Goal: Communication & Community: Share content

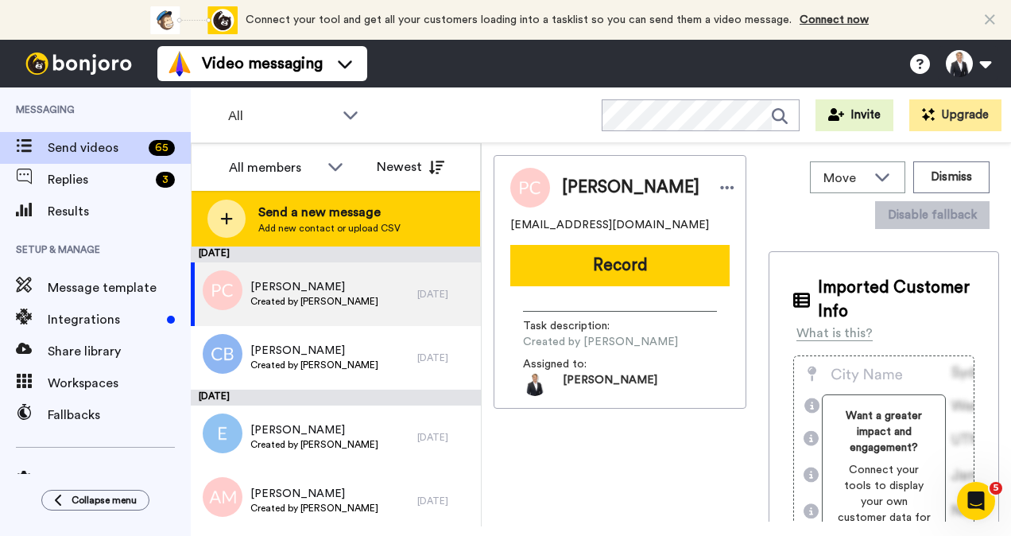
click at [222, 215] on icon at bounding box center [226, 218] width 13 height 14
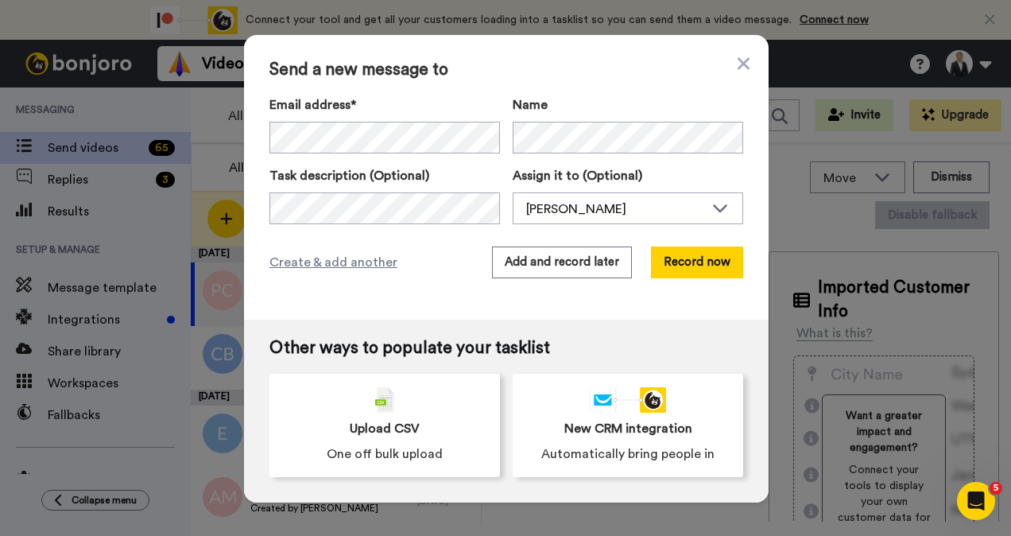
click at [335, 140] on body "Connect your tool now! Connect your tool and get all your customers loading int…" at bounding box center [505, 268] width 1011 height 536
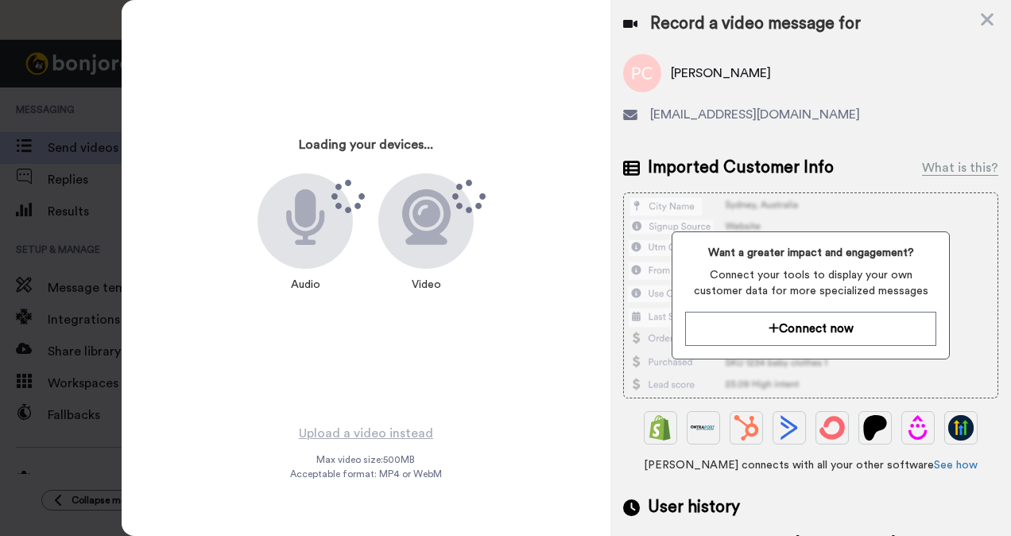
click at [977, 15] on div "Record a video message for" at bounding box center [810, 24] width 375 height 22
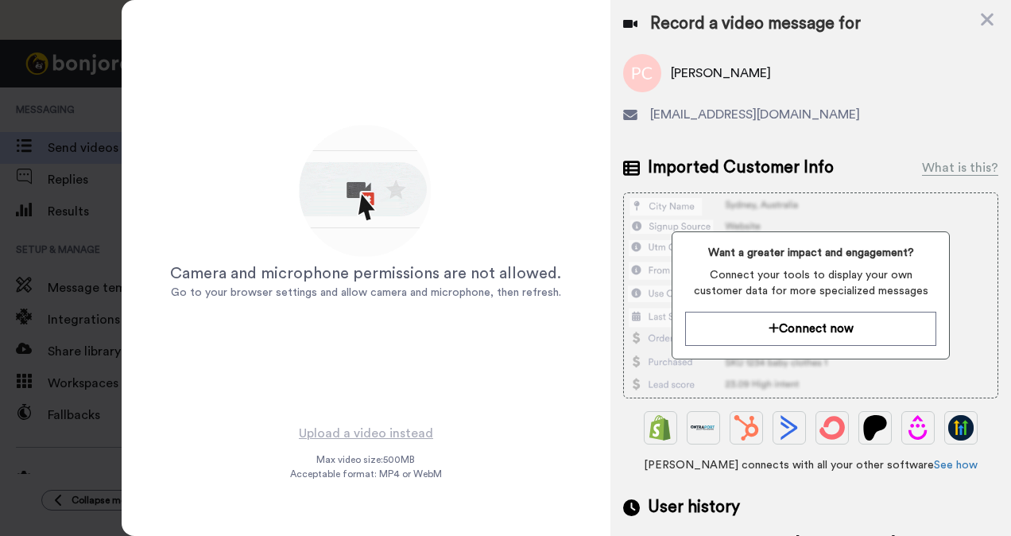
drag, startPoint x: 981, startPoint y: 22, endPoint x: 968, endPoint y: 23, distance: 13.5
click at [980, 22] on icon at bounding box center [987, 20] width 16 height 20
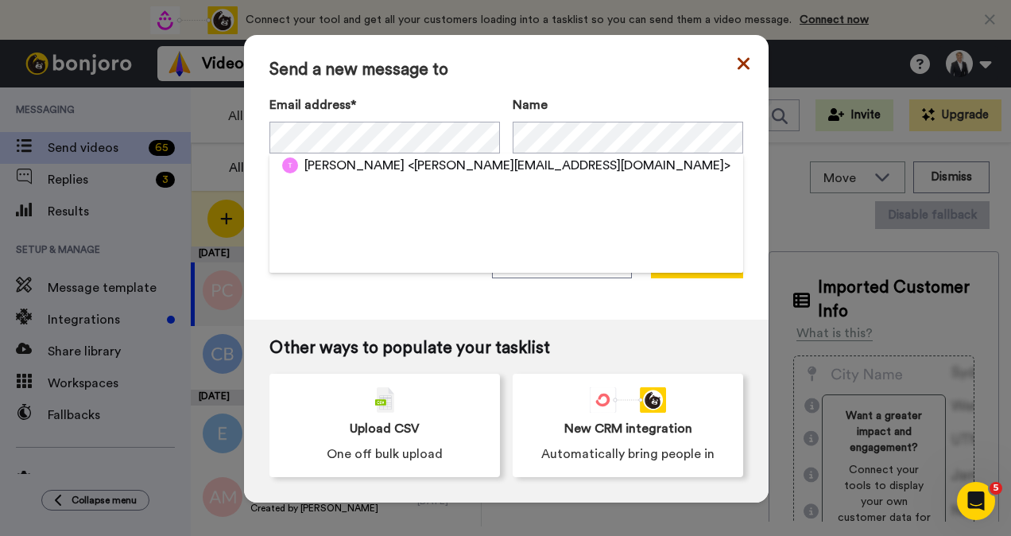
click at [739, 57] on div "Send a new message to Email address* [PERSON_NAME] <[PERSON_NAME][EMAIL_ADDRESS…" at bounding box center [506, 268] width 524 height 467
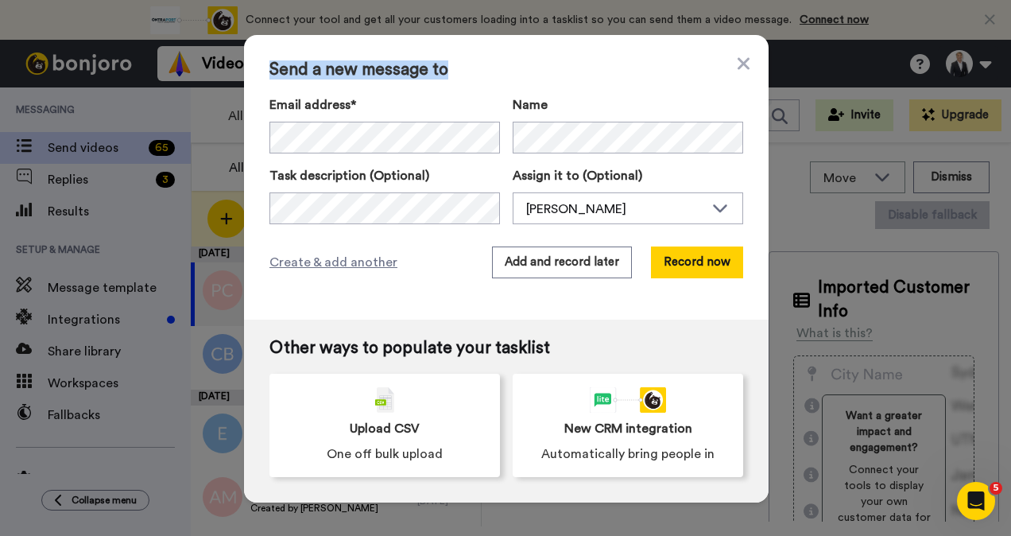
click at [745, 56] on div "Send a new message to Email address* [PERSON_NAME] <[PERSON_NAME][EMAIL_ADDRESS…" at bounding box center [506, 177] width 524 height 284
click at [740, 64] on icon at bounding box center [743, 63] width 12 height 19
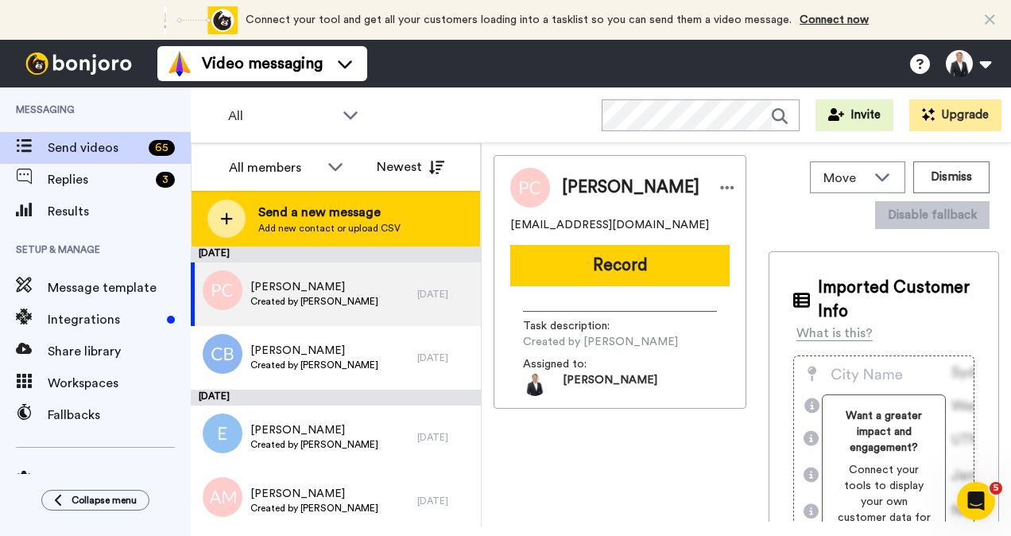
click at [224, 215] on icon at bounding box center [226, 218] width 13 height 14
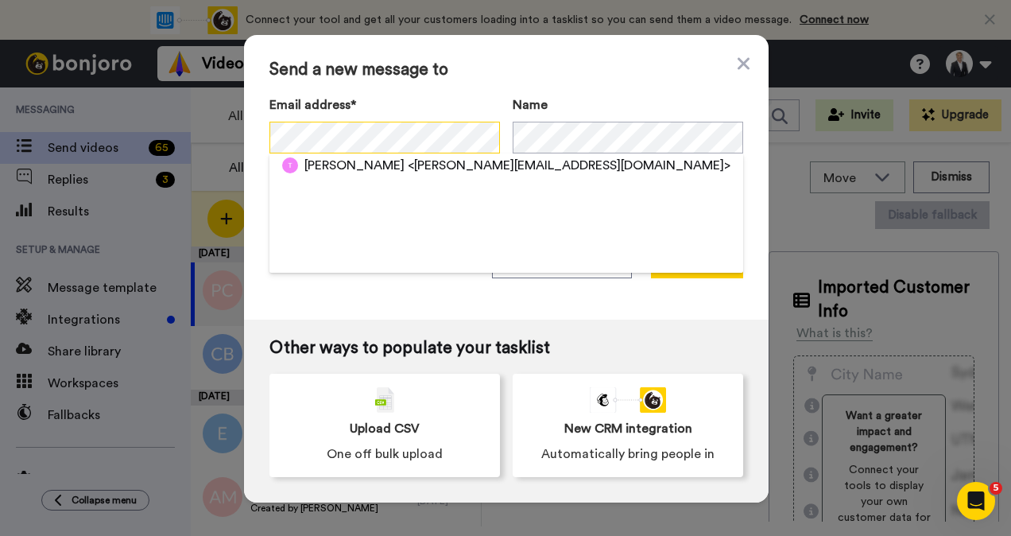
click at [168, 151] on div "Send a new message to Email address* [PERSON_NAME] <[PERSON_NAME][EMAIL_ADDRESS…" at bounding box center [505, 268] width 1011 height 536
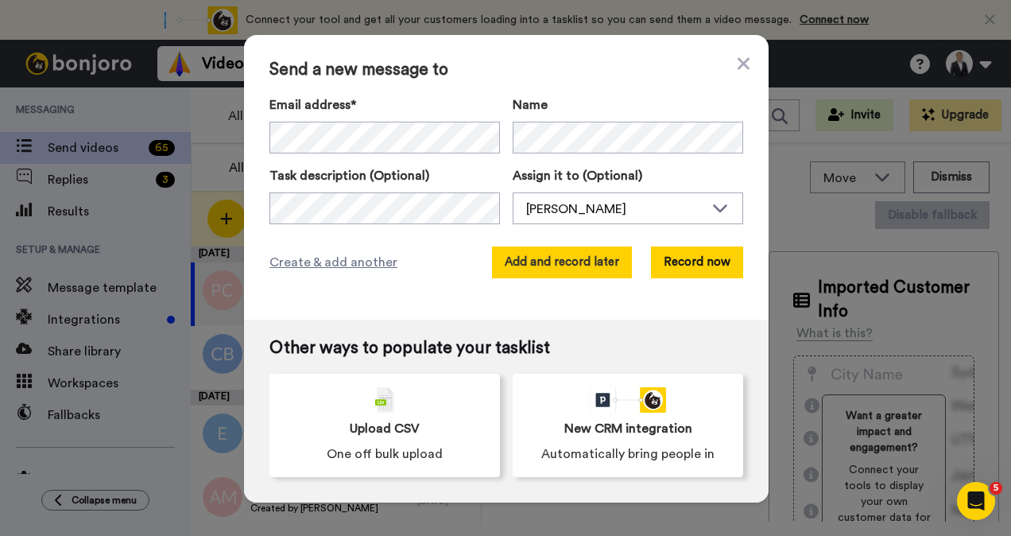
click at [532, 261] on button "Add and record later" at bounding box center [562, 262] width 140 height 32
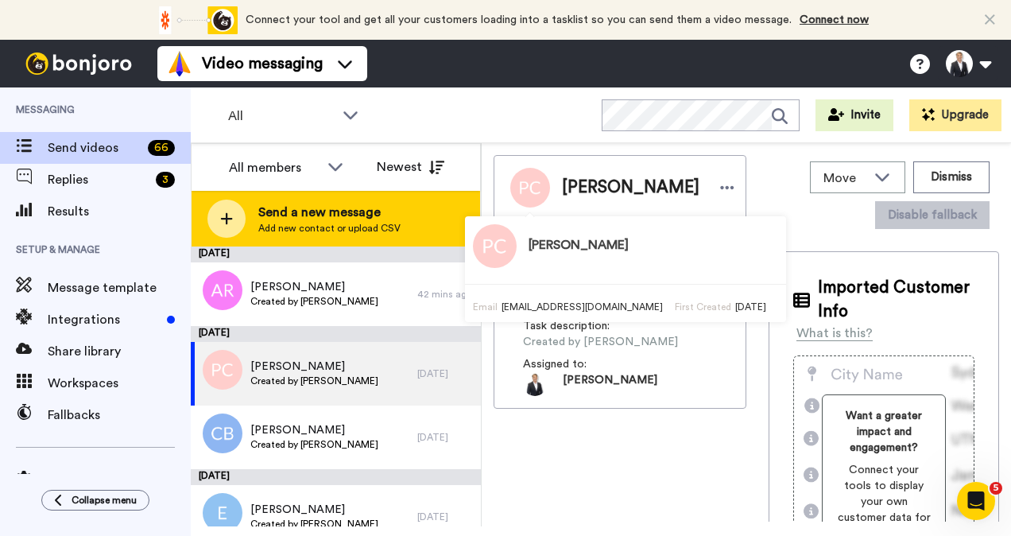
click at [244, 214] on div at bounding box center [226, 218] width 38 height 38
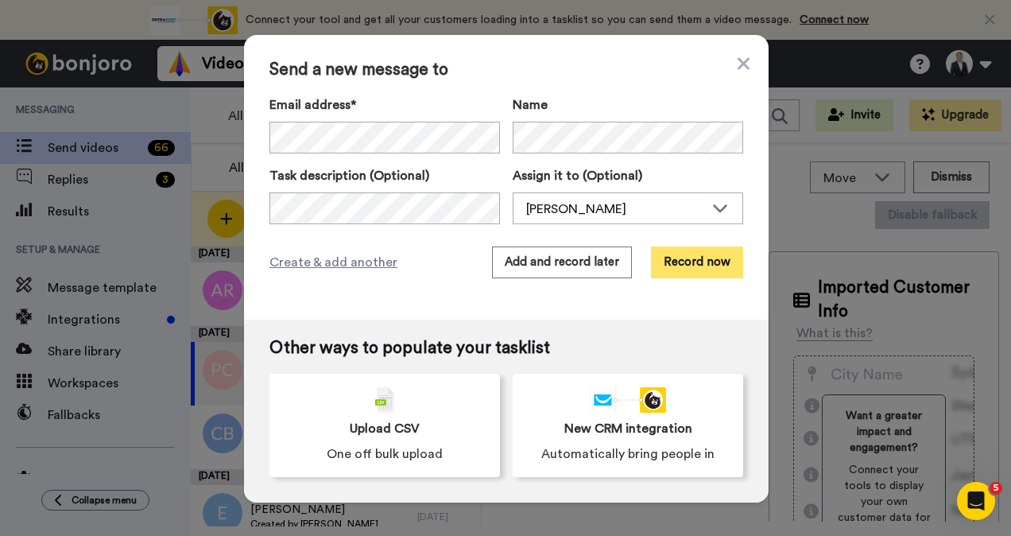
click at [690, 249] on button "Record now" at bounding box center [697, 262] width 92 height 32
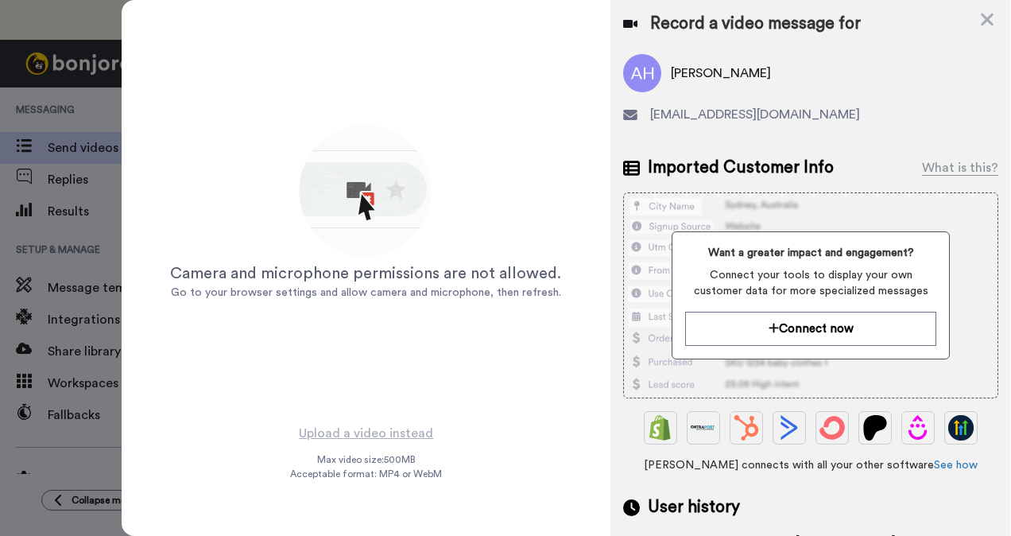
click at [977, 15] on div "Record a video message for" at bounding box center [810, 24] width 375 height 22
drag, startPoint x: 986, startPoint y: 16, endPoint x: 880, endPoint y: 46, distance: 109.9
click at [985, 16] on icon at bounding box center [987, 20] width 16 height 20
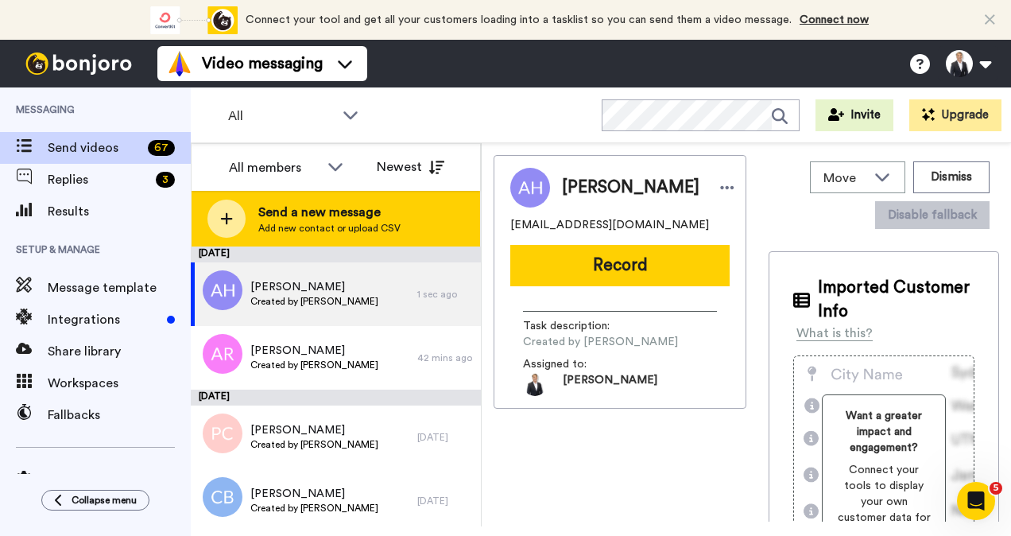
click at [229, 218] on icon at bounding box center [226, 218] width 13 height 14
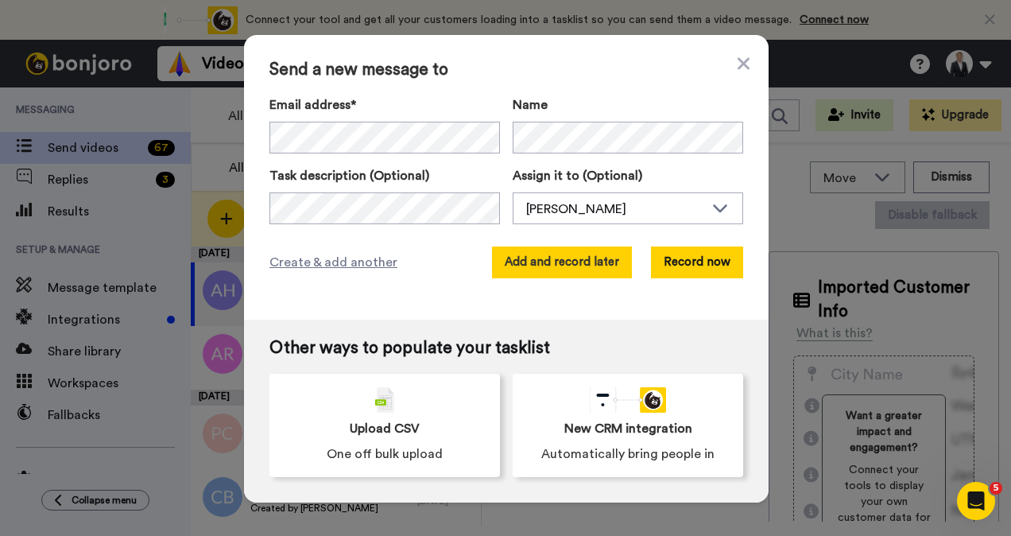
click at [561, 267] on button "Add and record later" at bounding box center [562, 262] width 140 height 32
